Goal: Task Accomplishment & Management: Complete application form

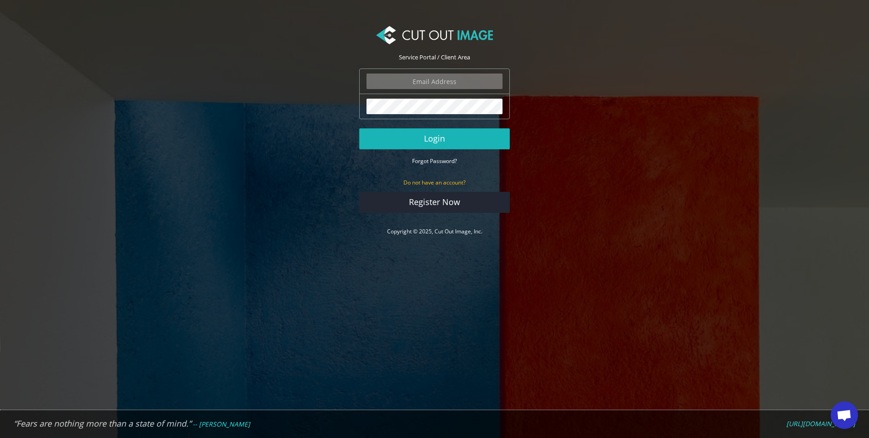
type input "ryan.alioto@boombah.com"
click at [456, 135] on button "Login" at bounding box center [434, 138] width 151 height 21
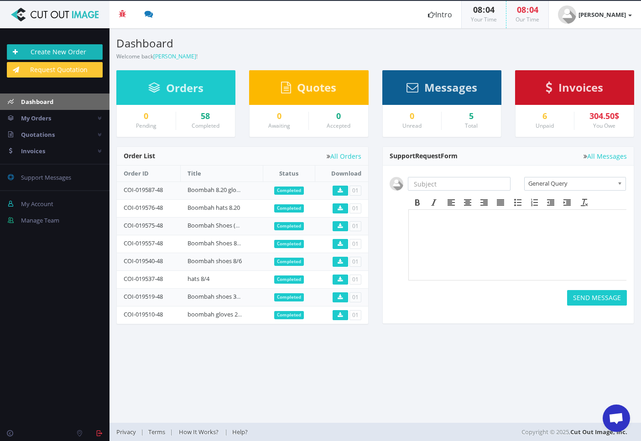
click at [63, 51] on link "Create New Order" at bounding box center [55, 52] width 96 height 16
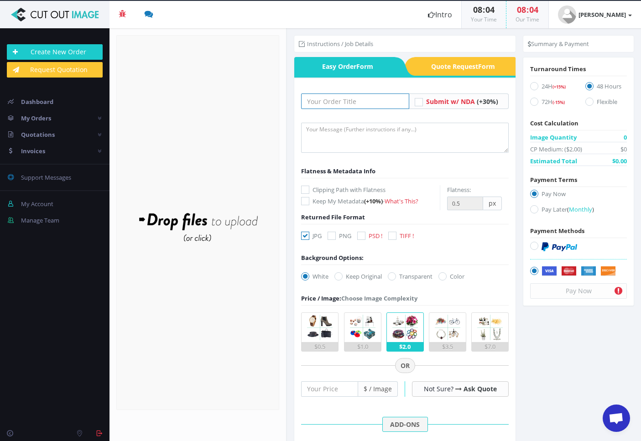
click at [329, 98] on input "text" at bounding box center [355, 102] width 108 height 16
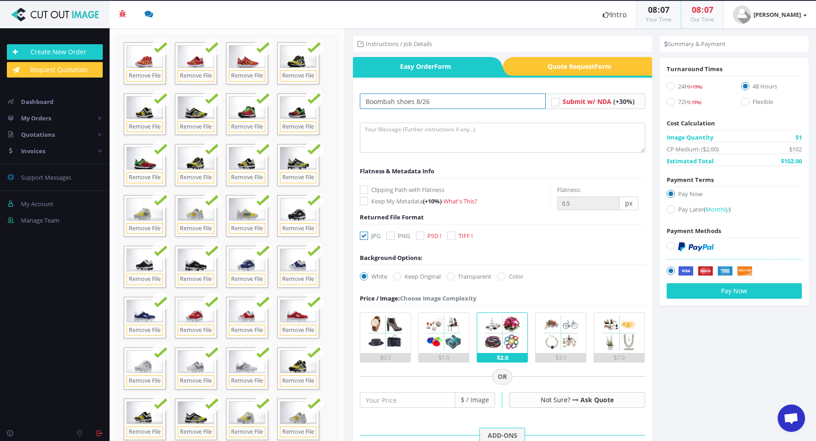
type input "Boombah shoes 8/26"
click at [400, 127] on textarea at bounding box center [502, 138] width 285 height 30
type textarea "submitting images for cutout and shadow. please keep file names the same. TY."
click at [363, 189] on icon at bounding box center [364, 190] width 8 height 8
click at [363, 189] on input "Clipping Path with Flatness" at bounding box center [365, 190] width 6 height 6
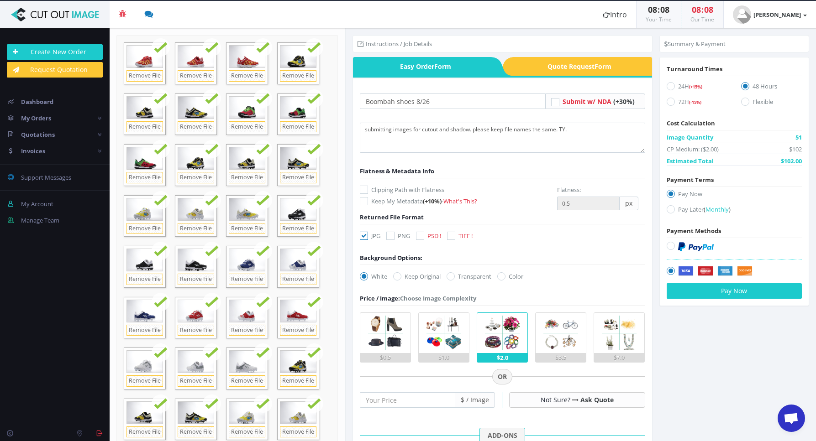
checkbox input "true"
click at [393, 237] on icon at bounding box center [390, 236] width 8 height 8
click at [393, 237] on input "PNG" at bounding box center [391, 236] width 6 height 6
checkbox input "true"
click at [366, 238] on icon at bounding box center [364, 236] width 8 height 8
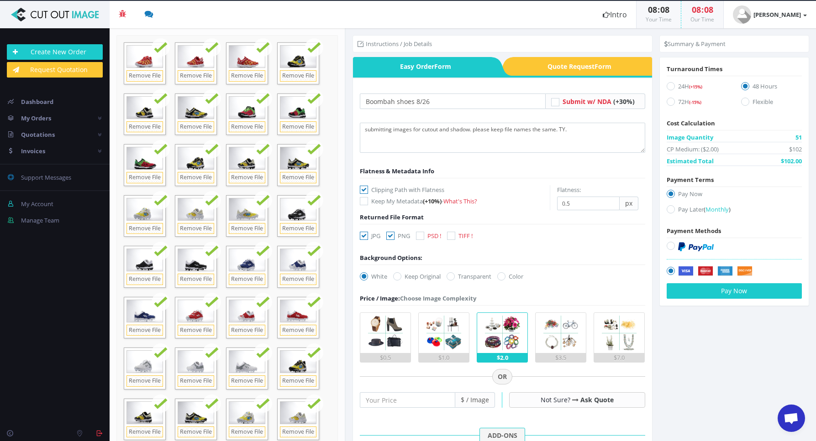
click at [366, 238] on input "JPG" at bounding box center [365, 236] width 6 height 6
checkbox input "false"
click at [458, 281] on label "Transparent" at bounding box center [468, 276] width 45 height 9
click at [455, 280] on input "Transparent" at bounding box center [452, 277] width 6 height 6
radio input "true"
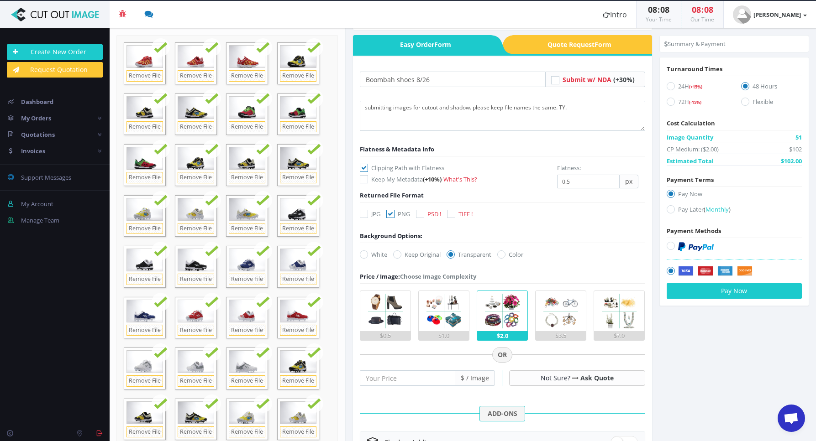
scroll to position [22, 0]
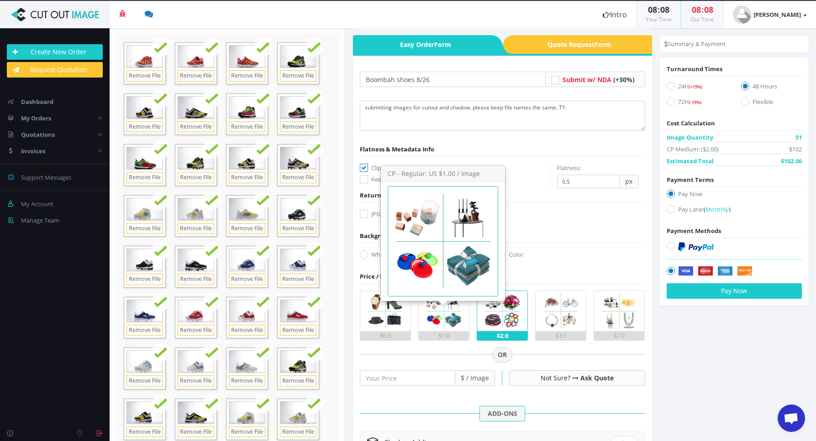
click at [446, 328] on img at bounding box center [444, 311] width 40 height 40
click at [0, 0] on input "$1.0" at bounding box center [0, 0] width 0 height 0
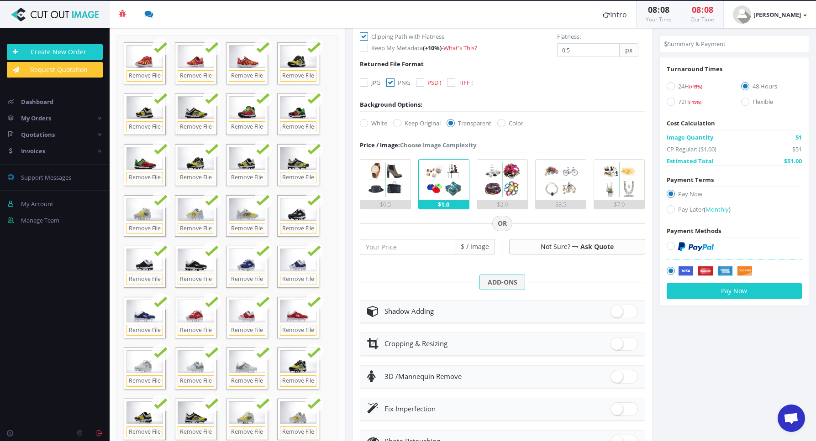
scroll to position [200, 0]
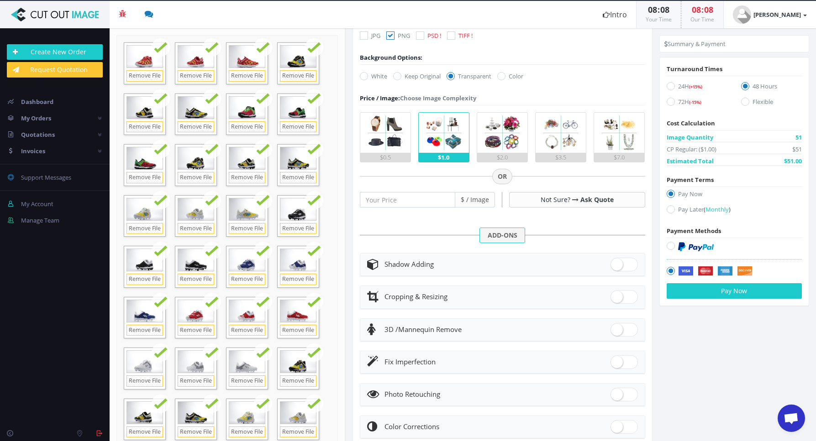
click at [617, 266] on span at bounding box center [623, 265] width 27 height 14
click at [616, 266] on input "checkbox" at bounding box center [613, 263] width 6 height 6
checkbox input "true"
radio input "true"
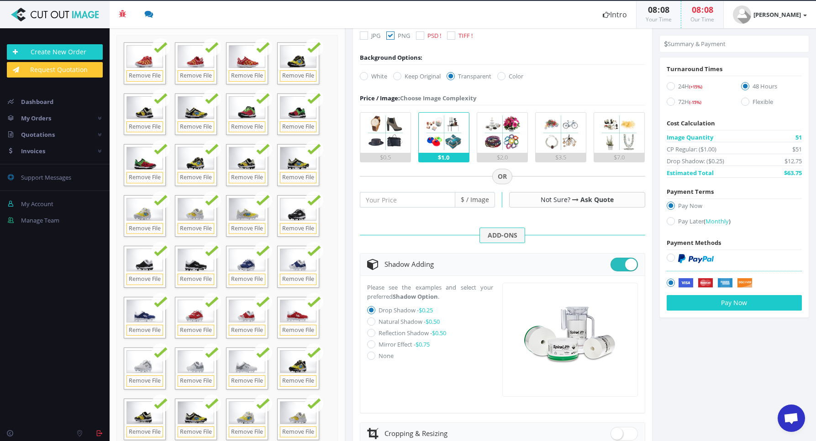
click at [371, 323] on icon at bounding box center [371, 322] width 8 height 8
click at [371, 323] on input "Natural Shadow - $0.50" at bounding box center [372, 322] width 6 height 6
radio input "true"
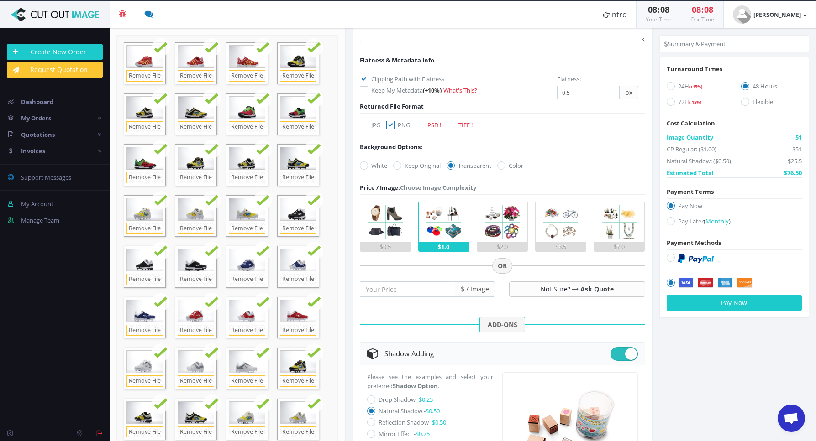
scroll to position [0, 0]
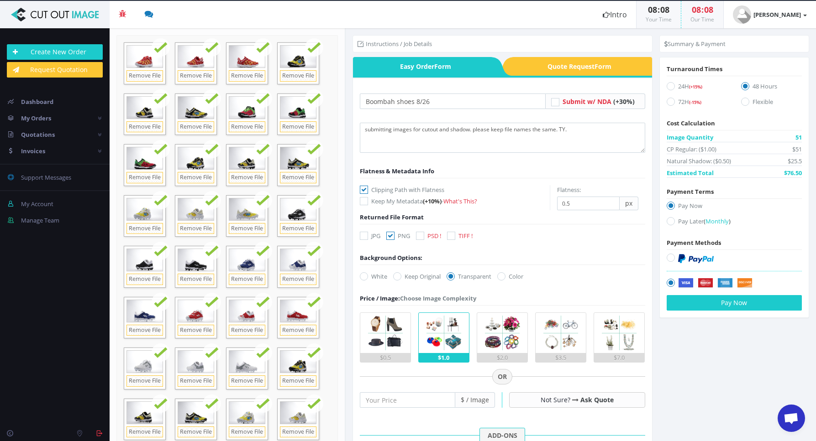
click at [641, 224] on icon at bounding box center [670, 221] width 8 height 8
click at [641, 224] on input "Pay Later ( Monthly )" at bounding box center [672, 222] width 6 height 6
radio input "true"
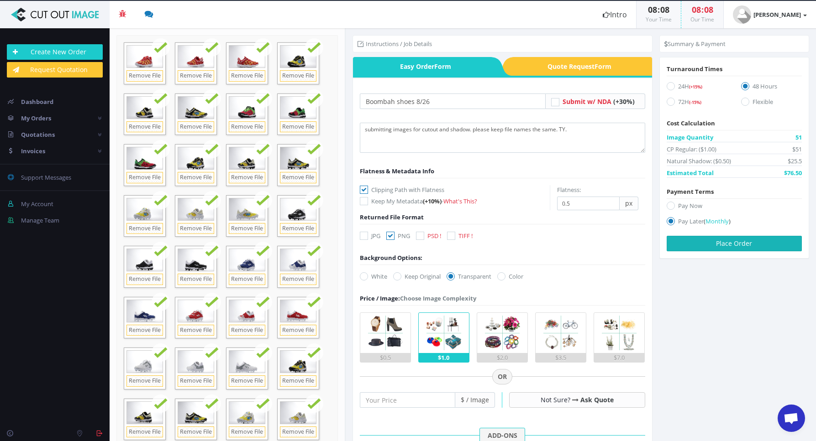
click at [641, 246] on button "Place Order" at bounding box center [733, 244] width 135 height 16
